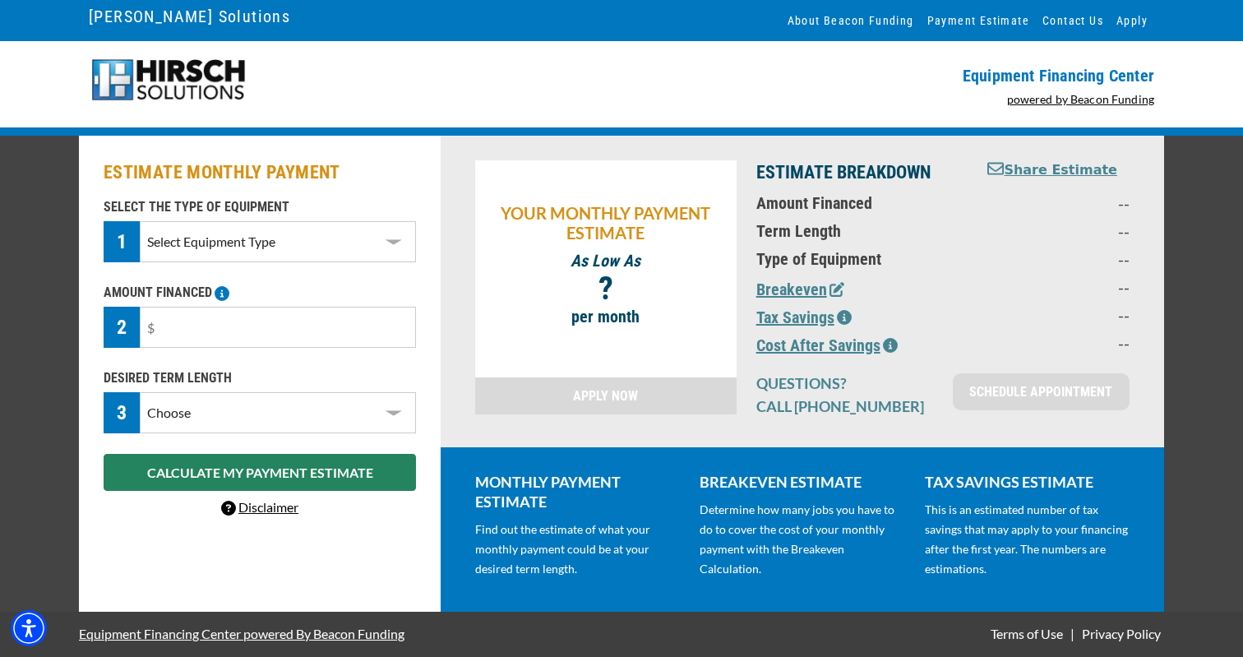
click at [290, 222] on select "Select Equipment Type DTG Printing Embroidery Screen Printing Software and Auto…" at bounding box center [278, 241] width 276 height 41
select select "1"
click at [298, 329] on input "text" at bounding box center [278, 327] width 276 height 41
click at [344, 242] on select "Select Equipment Type DTG Printing Embroidery Screen Printing Software and Auto…" at bounding box center [278, 241] width 276 height 41
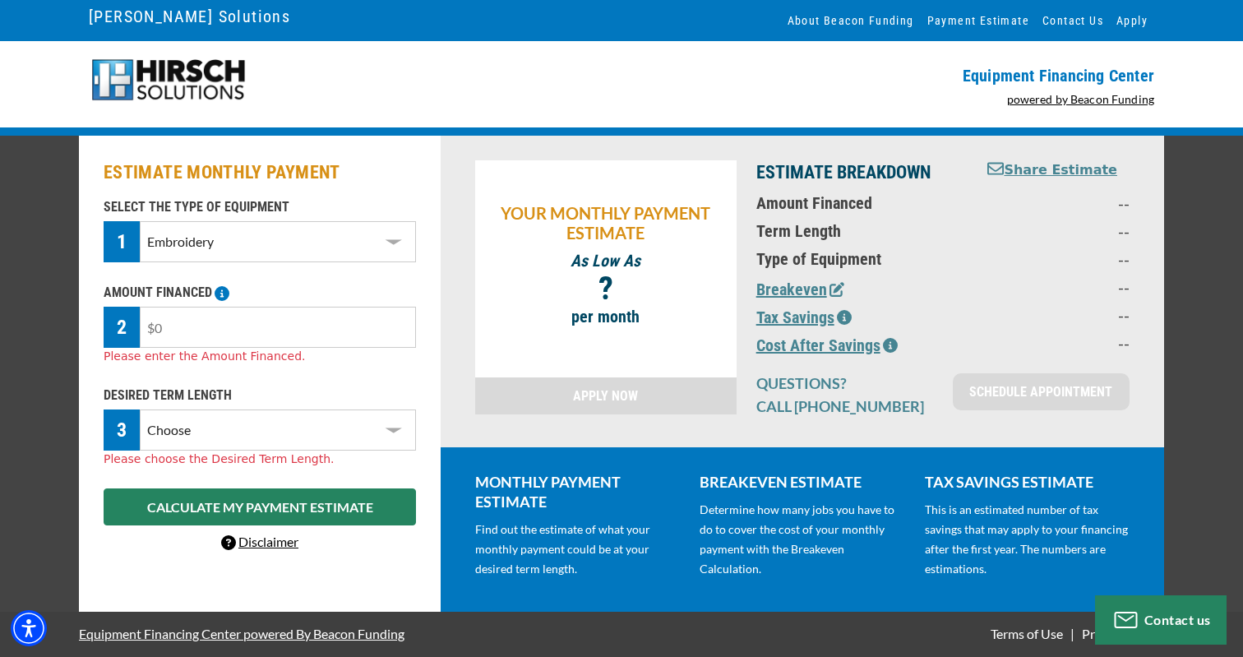
click at [316, 330] on input "text" at bounding box center [278, 327] width 276 height 41
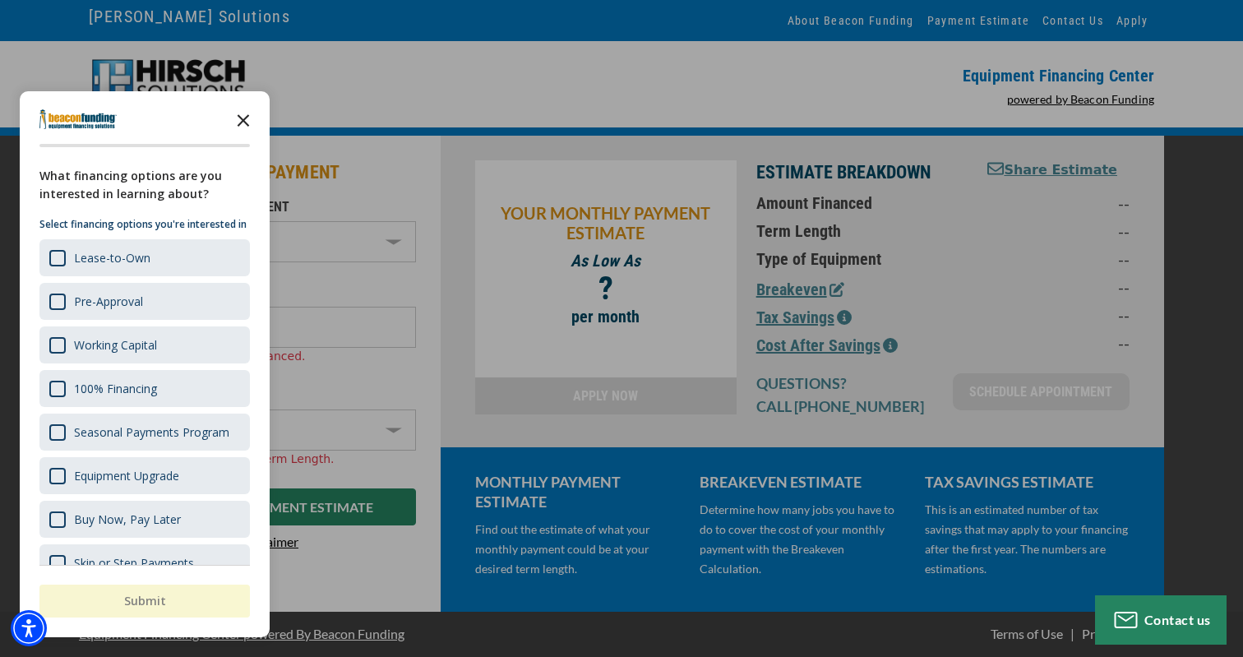
click at [241, 106] on icon "Close the survey" at bounding box center [243, 119] width 33 height 33
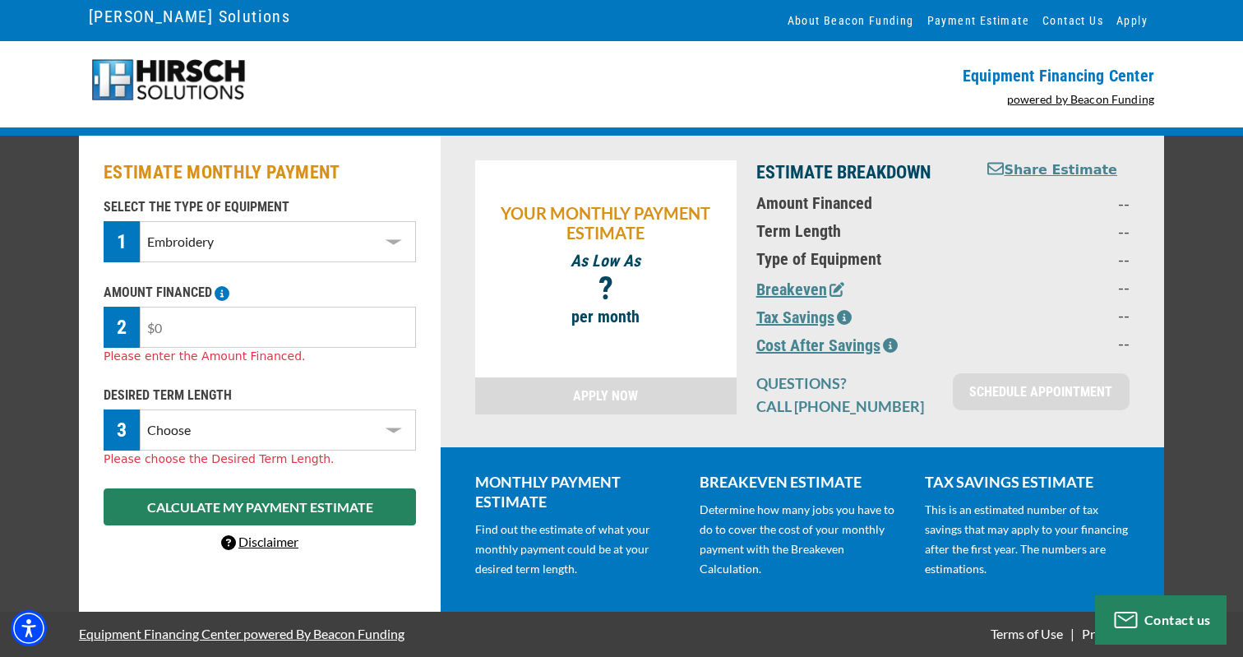
click at [238, 318] on input "text" at bounding box center [278, 327] width 276 height 41
click at [219, 334] on input "text" at bounding box center [278, 327] width 276 height 41
click at [270, 337] on input "text" at bounding box center [278, 327] width 276 height 41
click at [170, 322] on input "text" at bounding box center [278, 327] width 276 height 41
drag, startPoint x: 168, startPoint y: 316, endPoint x: 152, endPoint y: 324, distance: 17.6
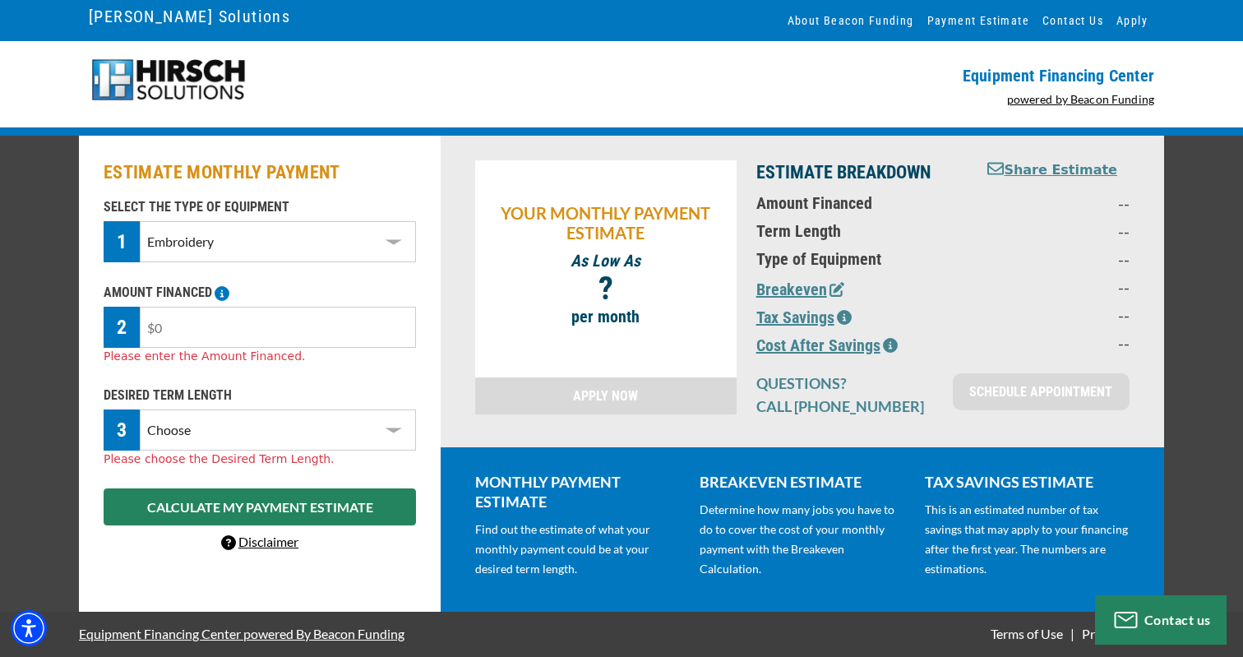
click at [152, 324] on input "text" at bounding box center [278, 327] width 276 height 41
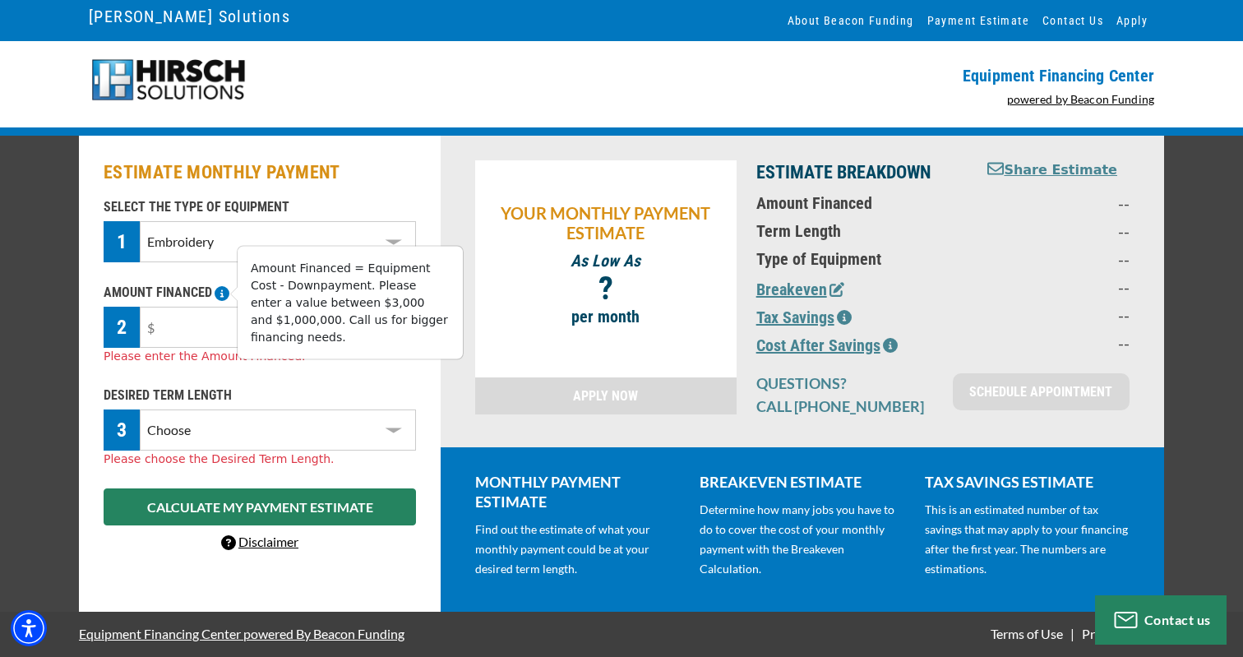
click at [220, 291] on icon at bounding box center [221, 293] width 15 height 15
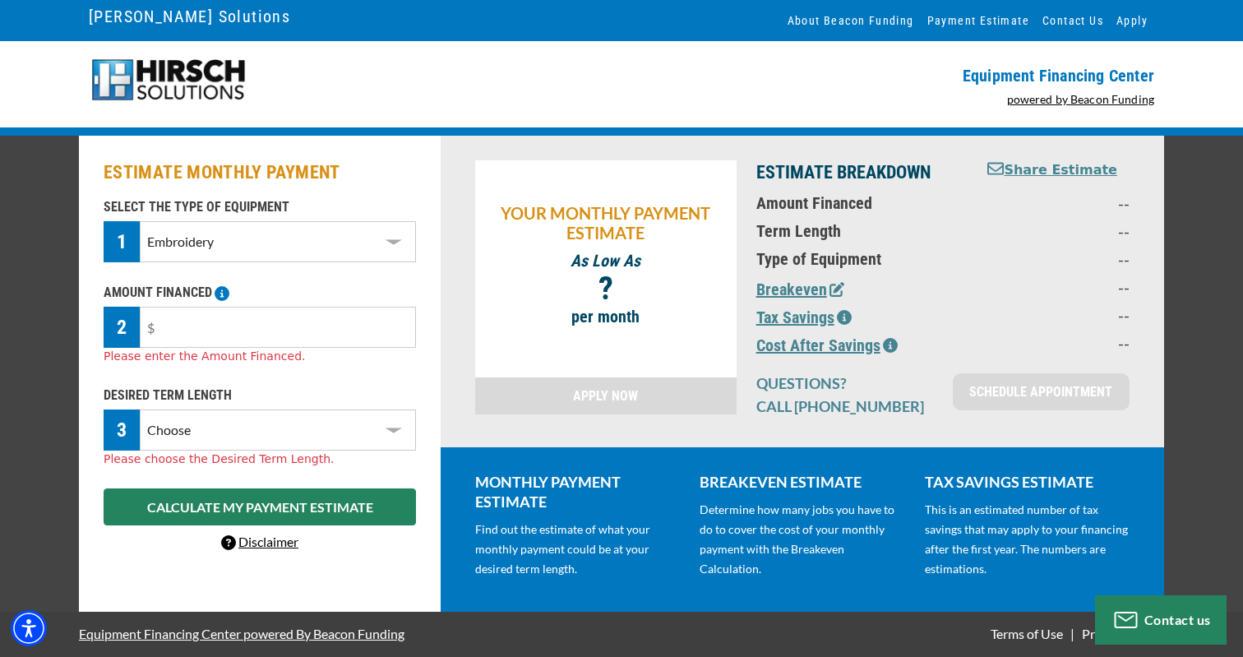
click at [239, 334] on div "Amount Financed = Equipment Cost - Downpayment. Please enter a value between $3…" at bounding box center [349, 303] width 225 height 113
click at [362, 424] on select "Choose 36 Months 48 Months 60 Months" at bounding box center [278, 429] width 276 height 41
